Goal: Information Seeking & Learning: Understand process/instructions

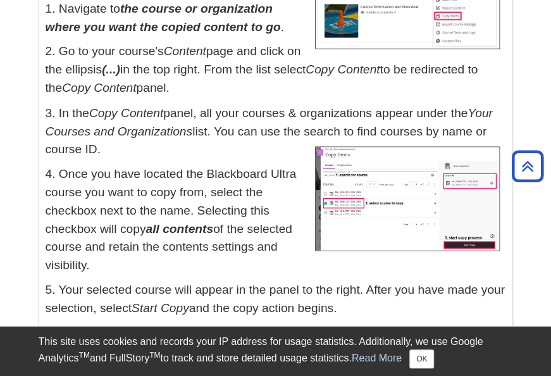
scroll to position [730, 0]
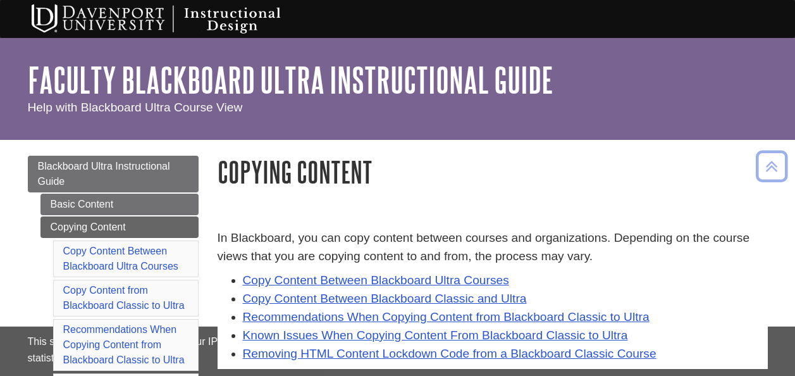
scroll to position [395, 0]
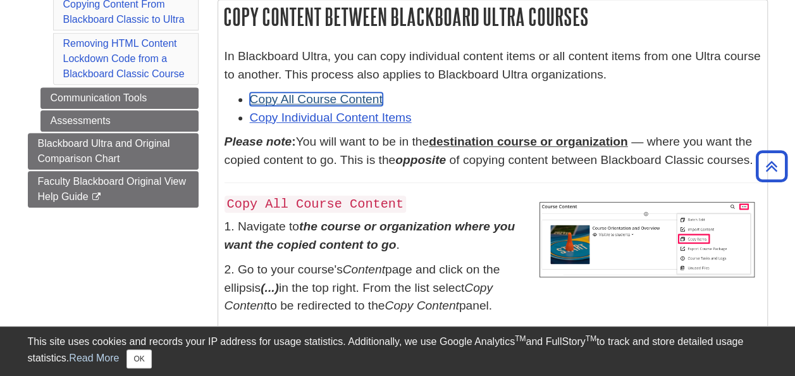
click at [376, 101] on link "Copy All Course Content" at bounding box center [316, 98] width 133 height 13
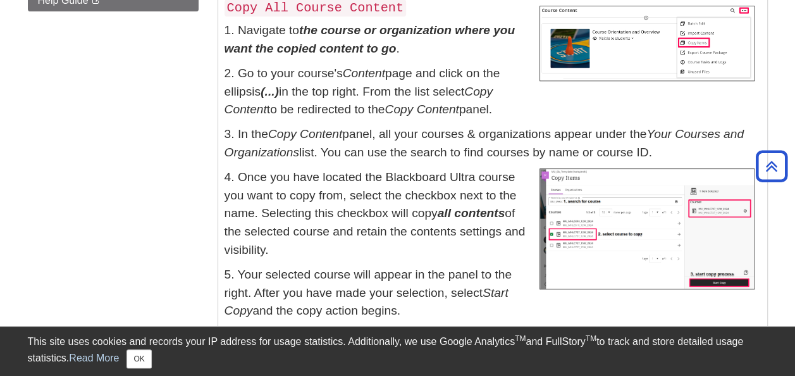
drag, startPoint x: 576, startPoint y: 78, endPoint x: 527, endPoint y: 118, distance: 63.0
click at [527, 118] on p "2. Go to your course's Content page and click on the ellipsis (...) in the top …" at bounding box center [492, 91] width 536 height 54
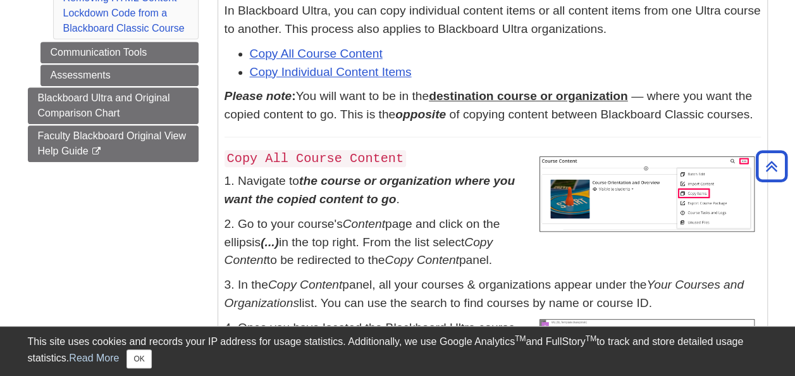
scroll to position [405, 0]
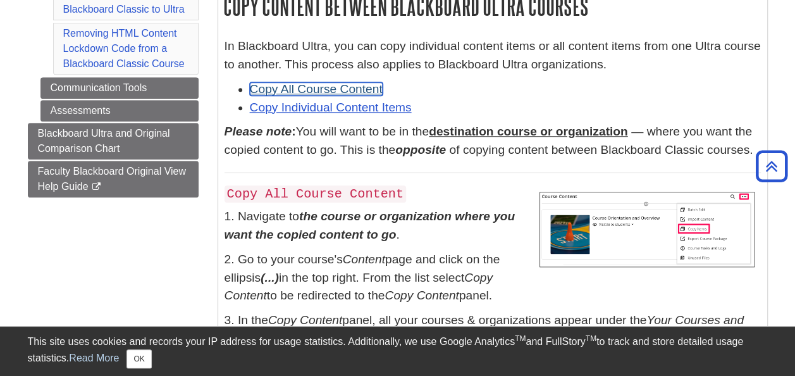
click at [364, 89] on link "Copy All Course Content" at bounding box center [316, 88] width 133 height 13
